Goal: Information Seeking & Learning: Learn about a topic

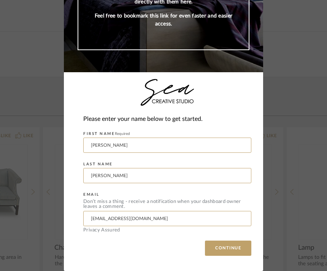
scroll to position [94, 0]
click at [234, 249] on button "CONTINUE" at bounding box center [228, 248] width 46 height 15
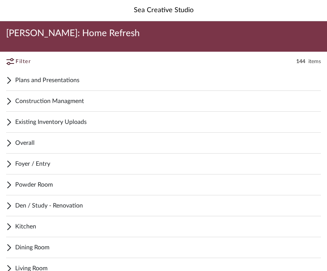
click at [70, 166] on span "Foyer / Entry" at bounding box center [168, 163] width 306 height 9
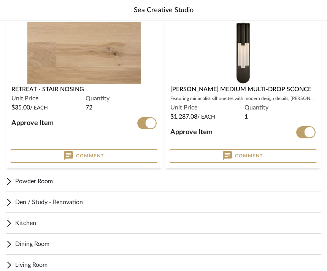
scroll to position [169, 0]
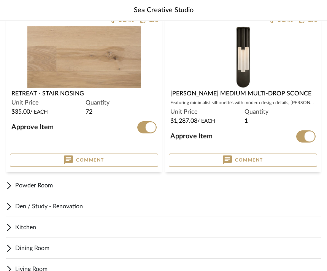
click at [59, 186] on span "Powder Room" at bounding box center [168, 186] width 306 height 9
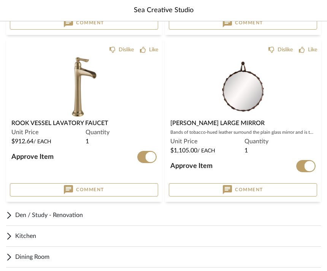
scroll to position [879, 0]
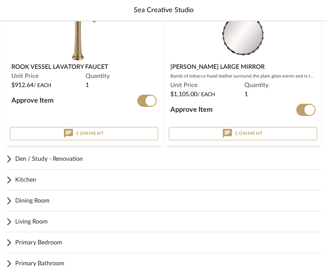
click at [77, 159] on span "Den / Study - Renovation" at bounding box center [168, 159] width 306 height 9
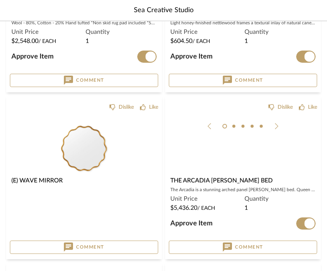
scroll to position [1624, 0]
click at [0, 0] on img at bounding box center [0, 0] width 0 height 0
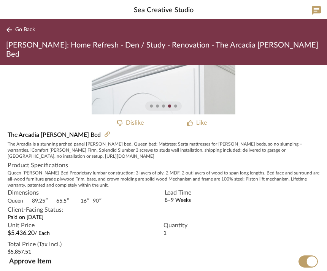
scroll to position [46, 0]
click at [239, 102] on div at bounding box center [163, 106] width 327 height 9
click at [253, 82] on div "3" at bounding box center [163, 67] width 327 height 96
click at [281, 206] on span "Client-Facing Status:" at bounding box center [164, 210] width 312 height 9
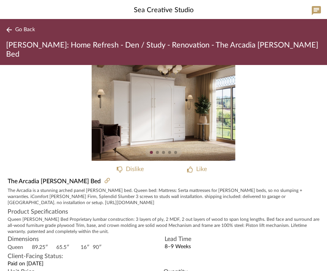
scroll to position [0, 0]
click at [20, 30] on span "Go Back" at bounding box center [25, 30] width 20 height 6
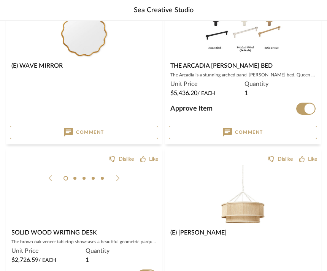
scroll to position [1739, 0]
click at [0, 0] on img at bounding box center [0, 0] width 0 height 0
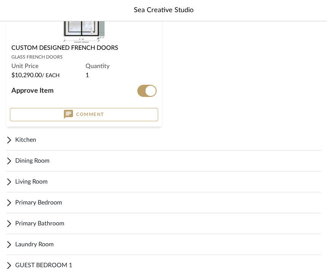
scroll to position [2100, 0]
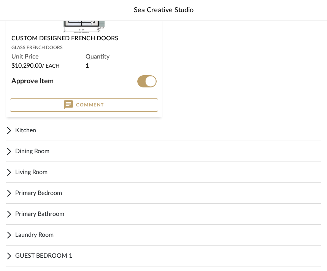
click at [163, 128] on span "Kitchen" at bounding box center [168, 130] width 306 height 9
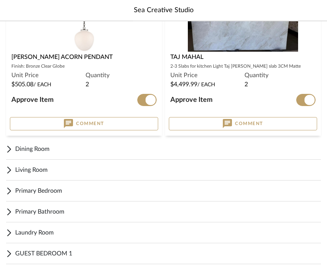
scroll to position [3467, 0]
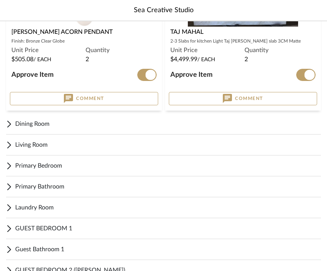
click at [104, 125] on span "Dining Room" at bounding box center [168, 124] width 306 height 9
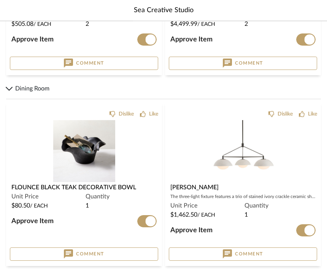
scroll to position [3503, 0]
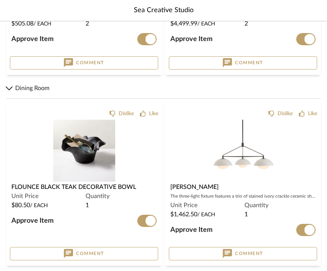
click at [84, 186] on span "Flounce Black Teak Decorative Bowl" at bounding box center [73, 187] width 125 height 6
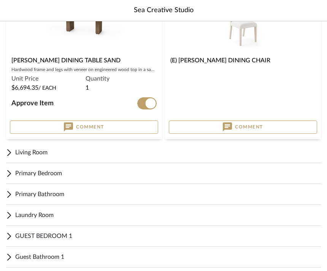
scroll to position [3799, 0]
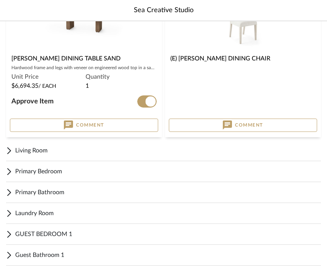
click at [42, 151] on span "Living Room" at bounding box center [168, 151] width 306 height 9
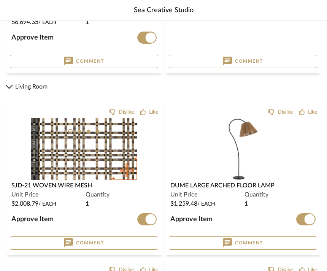
scroll to position [3863, 0]
click at [0, 0] on img at bounding box center [0, 0] width 0 height 0
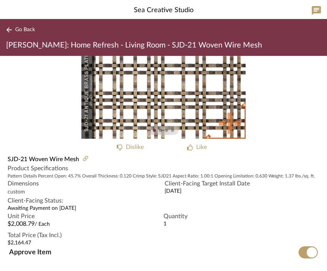
scroll to position [13, 0]
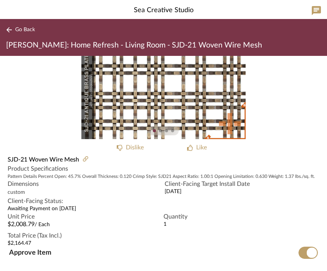
scroll to position [3887, 0]
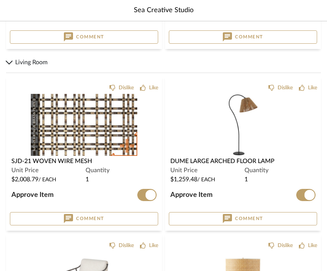
click at [0, 0] on img at bounding box center [0, 0] width 0 height 0
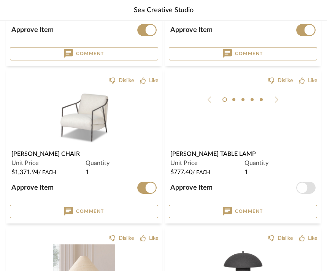
scroll to position [4053, 0]
click at [0, 0] on img at bounding box center [0, 0] width 0 height 0
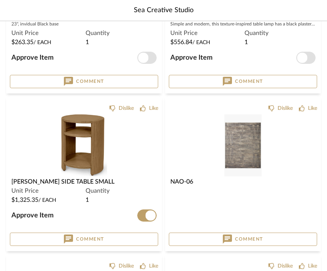
scroll to position [4350, 0]
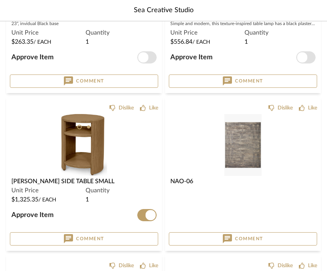
click at [0, 0] on img at bounding box center [0, 0] width 0 height 0
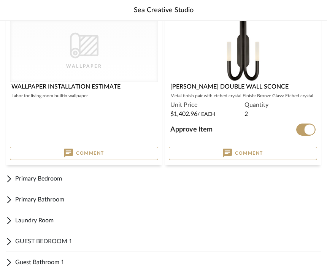
scroll to position [5637, 0]
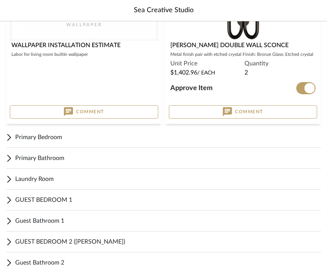
click at [171, 132] on div "Primary Bedroom" at bounding box center [163, 137] width 315 height 21
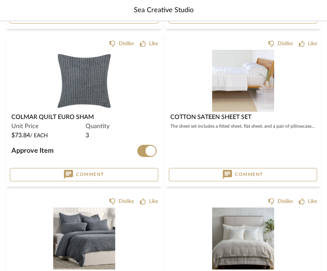
scroll to position [5924, 0]
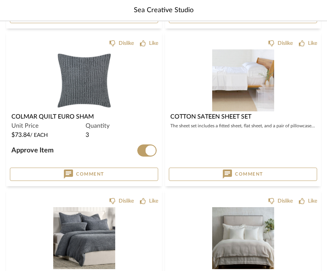
click at [232, 107] on img "0" at bounding box center [243, 81] width 62 height 62
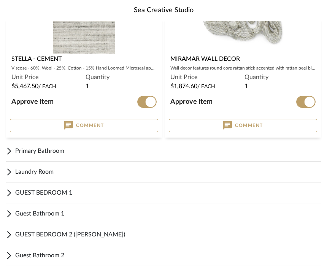
scroll to position [6949, 0]
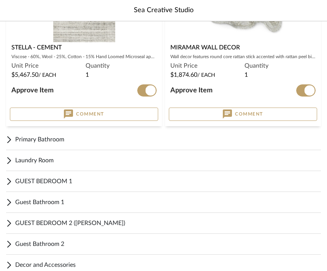
click at [130, 137] on span "Primary Bathroom" at bounding box center [168, 139] width 306 height 9
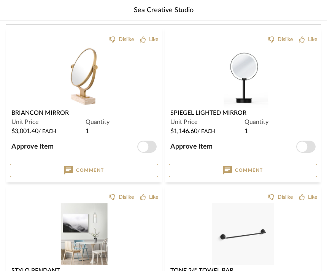
scroll to position [7072, 0]
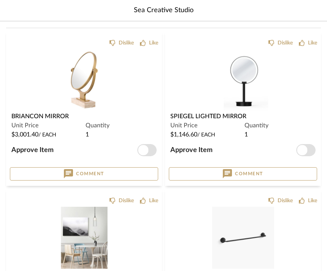
click at [212, 115] on span "Spiegel Lighted Mirror" at bounding box center [208, 116] width 76 height 6
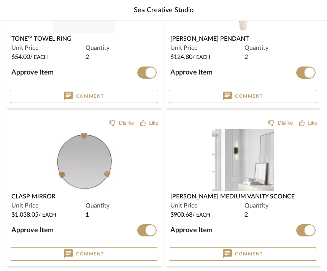
scroll to position [7641, 0]
click at [201, 201] on div "[PERSON_NAME] Medium Vanity Sconce" at bounding box center [242, 196] width 145 height 9
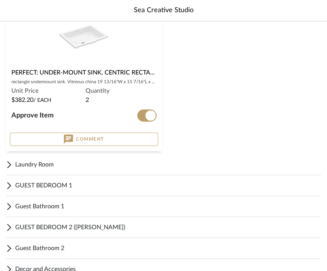
scroll to position [8260, 0]
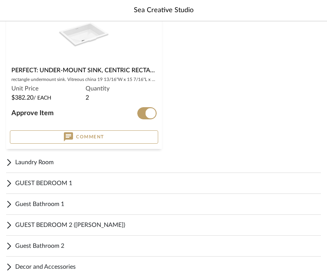
click at [58, 160] on span "Laundry Room" at bounding box center [168, 162] width 306 height 9
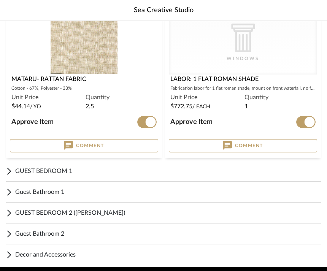
scroll to position [8448, 0]
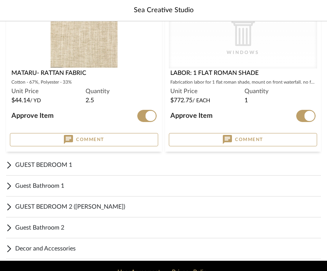
click at [167, 166] on span "GUEST BEDROOM 1" at bounding box center [168, 165] width 306 height 9
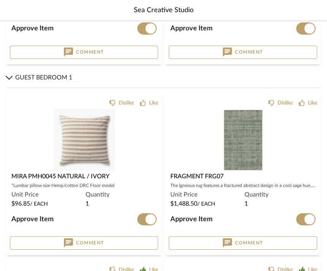
scroll to position [8535, 0]
click at [0, 0] on img at bounding box center [0, 0] width 0 height 0
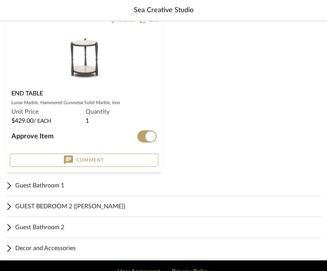
scroll to position [8959, 0]
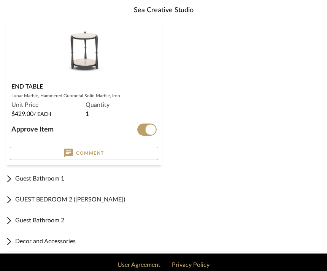
click at [134, 180] on span "Guest Bathroom 1" at bounding box center [168, 178] width 306 height 9
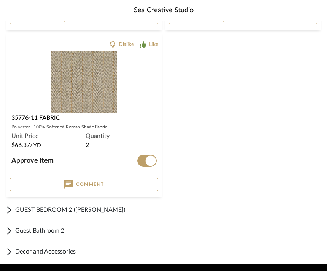
scroll to position [9296, 0]
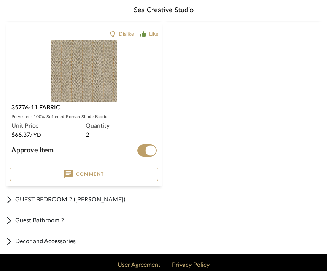
click at [93, 204] on div "GUEST BEDROOM 2 ([PERSON_NAME])" at bounding box center [163, 199] width 315 height 21
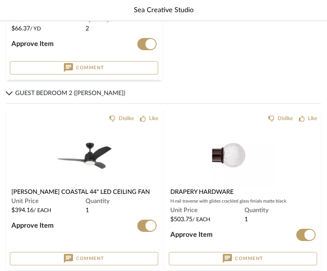
scroll to position [9403, 0]
click at [92, 191] on span "[PERSON_NAME] Coastal 44" LED Ceiling Fan" at bounding box center [80, 192] width 139 height 6
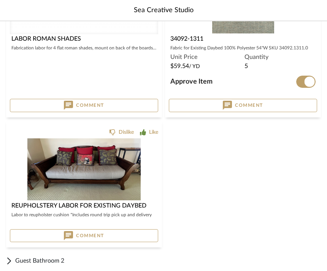
scroll to position [9894, 0]
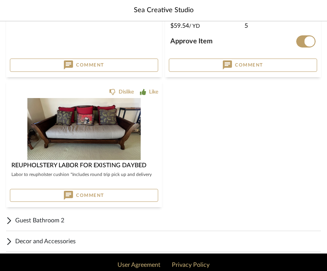
click at [102, 221] on span "Guest Bathroom 2" at bounding box center [168, 220] width 306 height 9
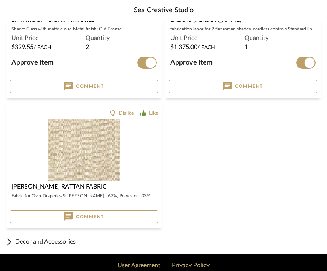
scroll to position [10194, 0]
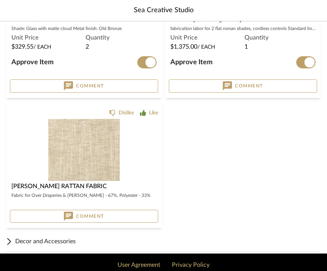
click at [61, 241] on span "Decor and Accessories" at bounding box center [168, 241] width 306 height 9
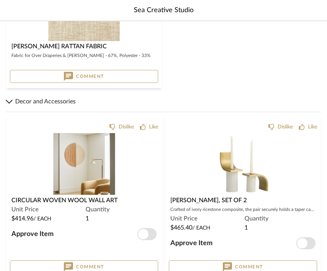
scroll to position [10334, 0]
click at [0, 0] on img at bounding box center [0, 0] width 0 height 0
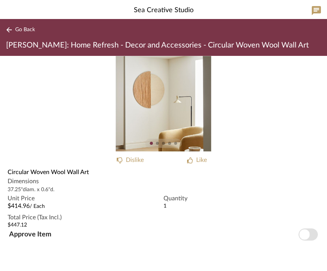
click at [20, 29] on span "Go Back" at bounding box center [25, 30] width 20 height 6
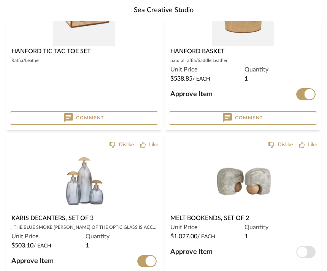
scroll to position [10698, 0]
